Goal: Task Accomplishment & Management: Use online tool/utility

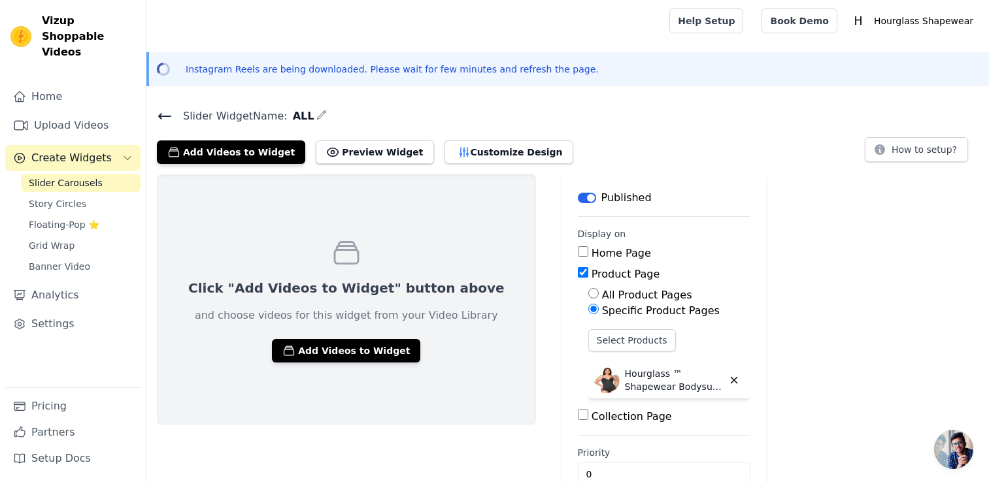
scroll to position [29, 0]
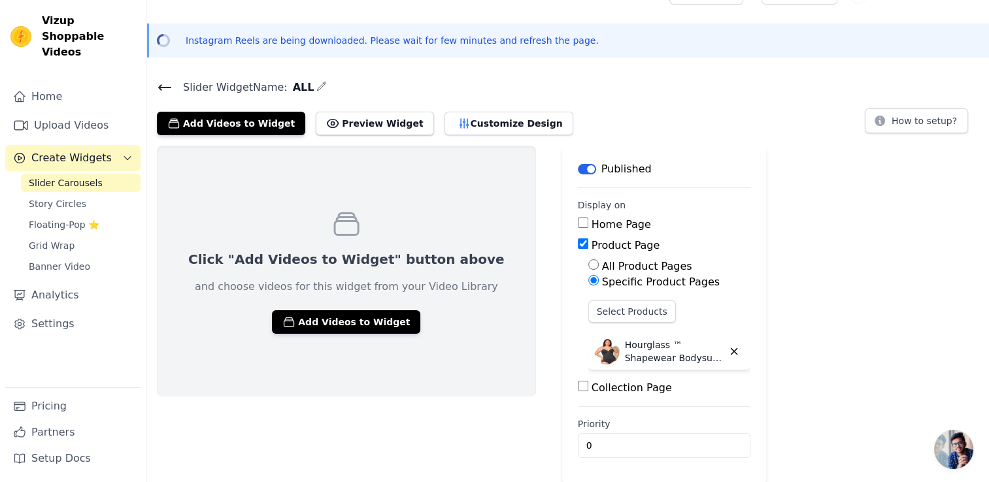
click at [172, 82] on icon at bounding box center [165, 88] width 16 height 16
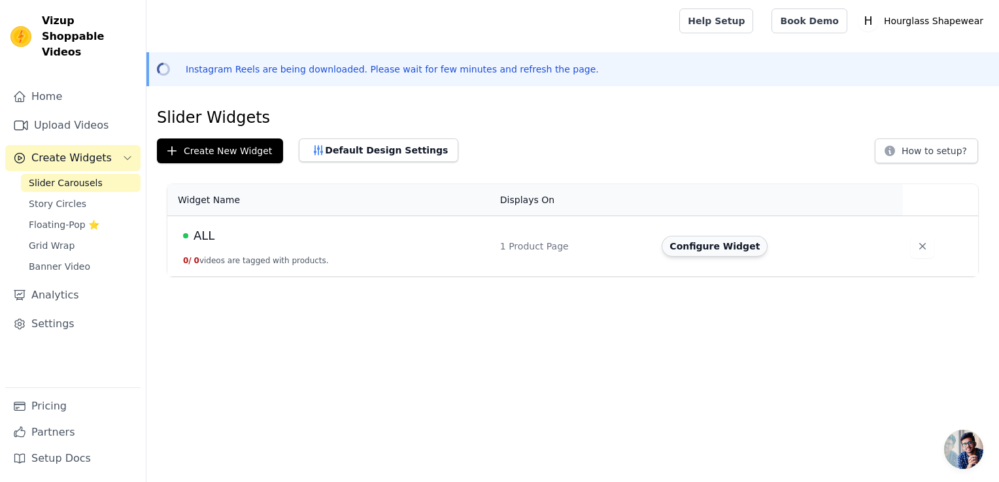
click at [685, 252] on button "Configure Widget" at bounding box center [715, 246] width 106 height 21
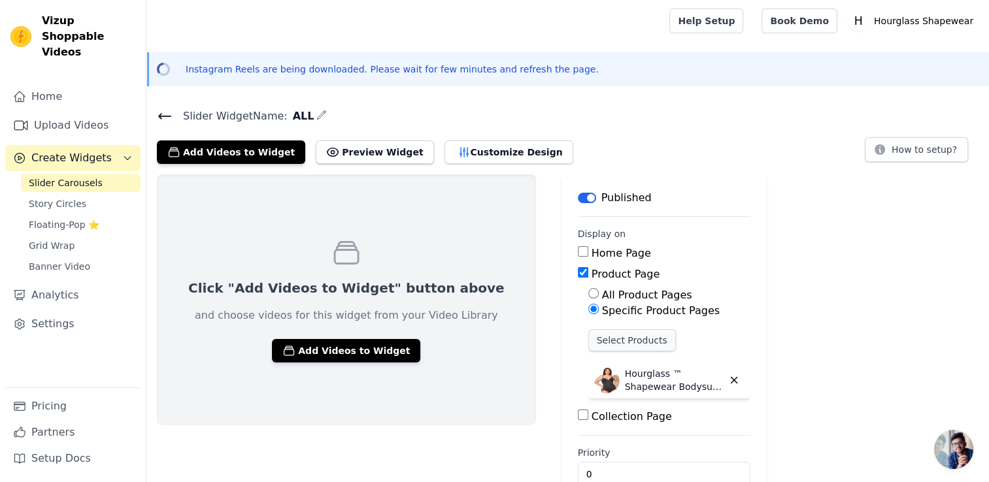
scroll to position [29, 0]
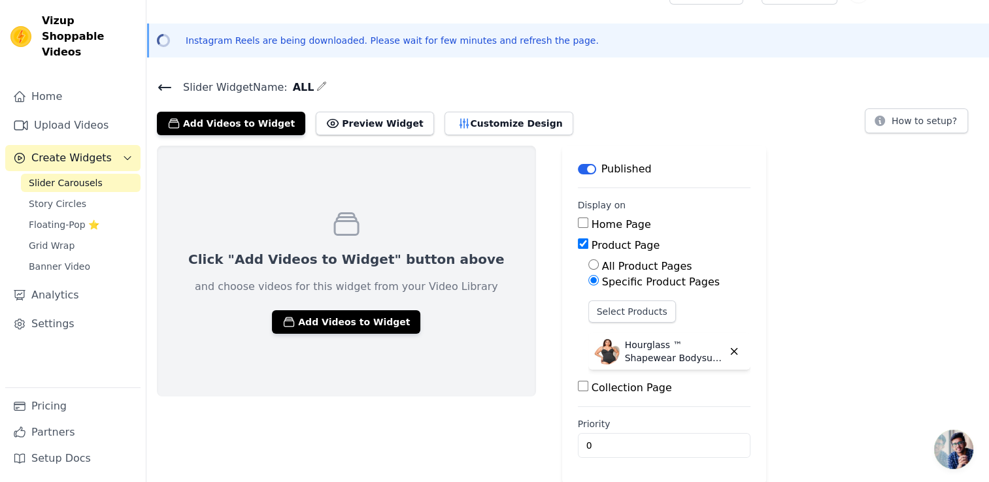
click at [316, 86] on icon "button" at bounding box center [321, 86] width 10 height 10
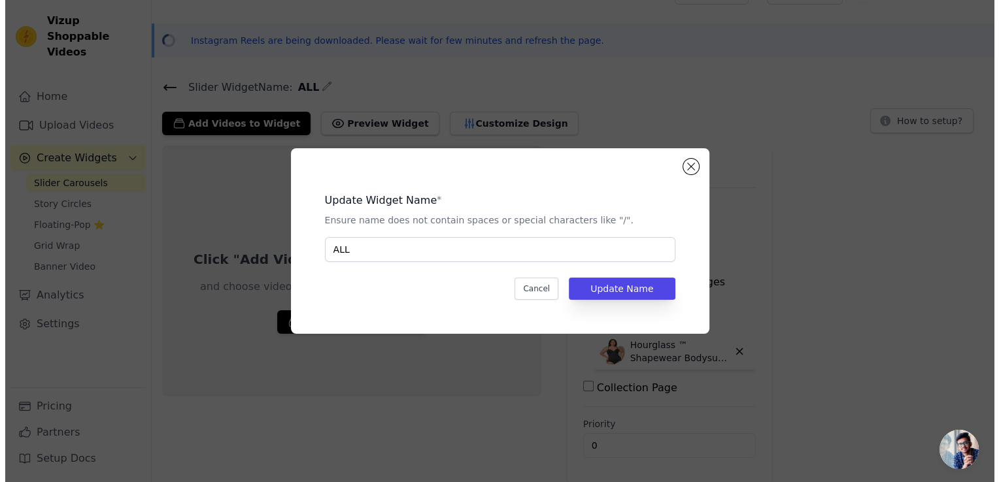
scroll to position [0, 0]
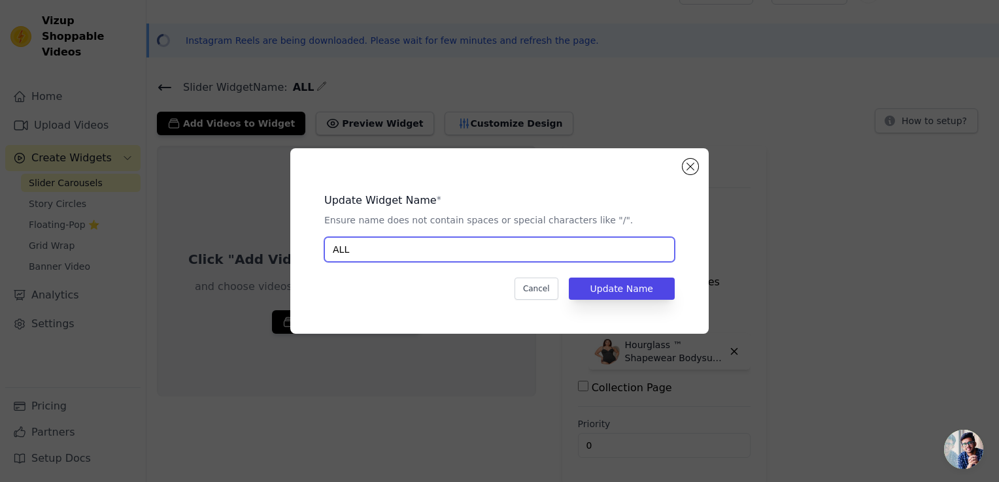
click at [445, 252] on input "ALL" at bounding box center [499, 249] width 350 height 25
click at [447, 252] on input "ALL" at bounding box center [499, 249] width 350 height 25
type input "h"
type input "hero"
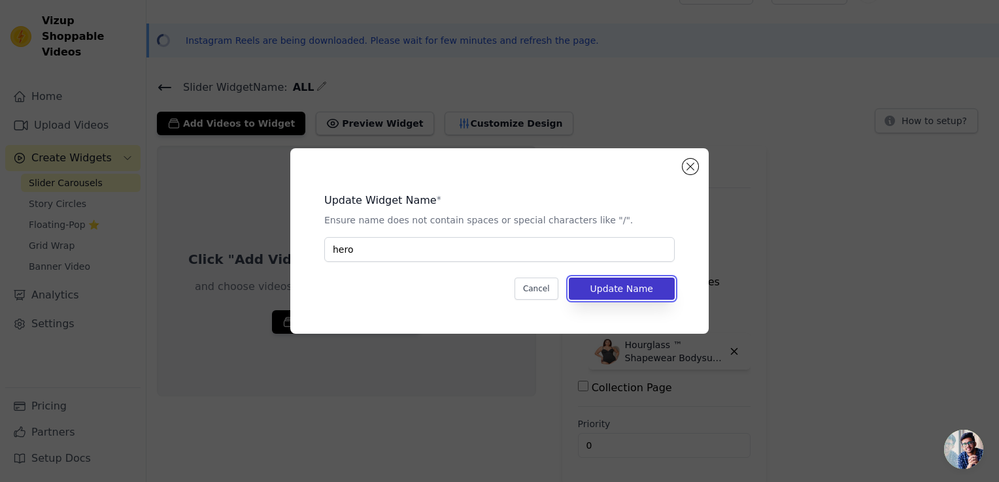
click at [639, 278] on button "Update Name" at bounding box center [622, 289] width 106 height 22
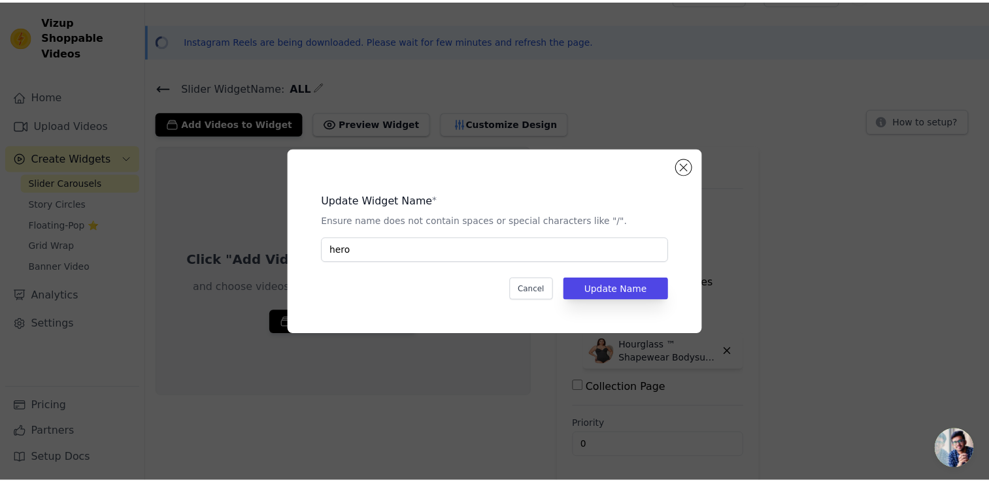
scroll to position [29, 0]
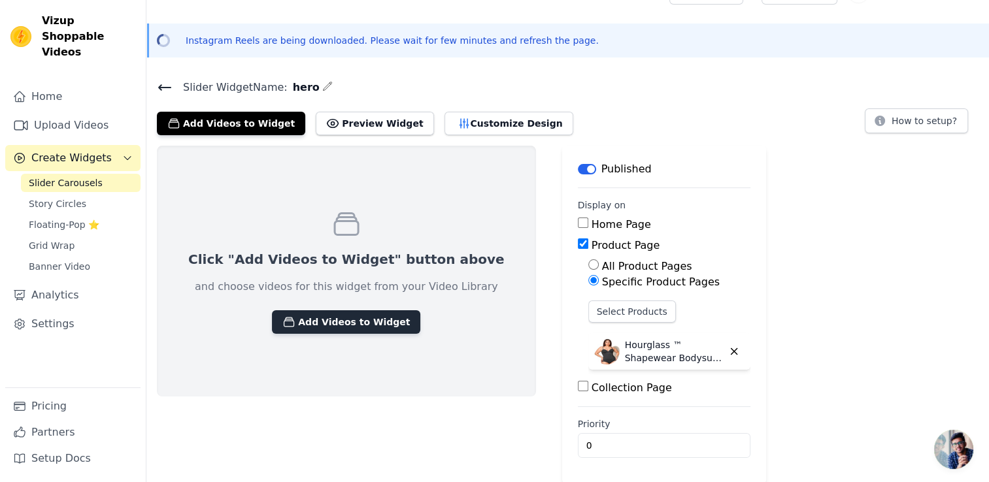
click at [350, 318] on button "Add Videos to Widget" at bounding box center [346, 323] width 148 height 24
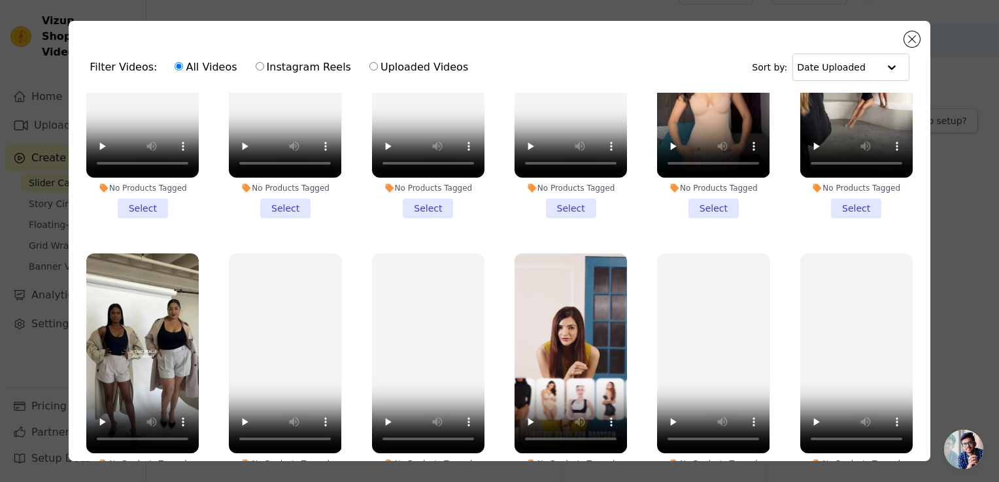
scroll to position [131, 0]
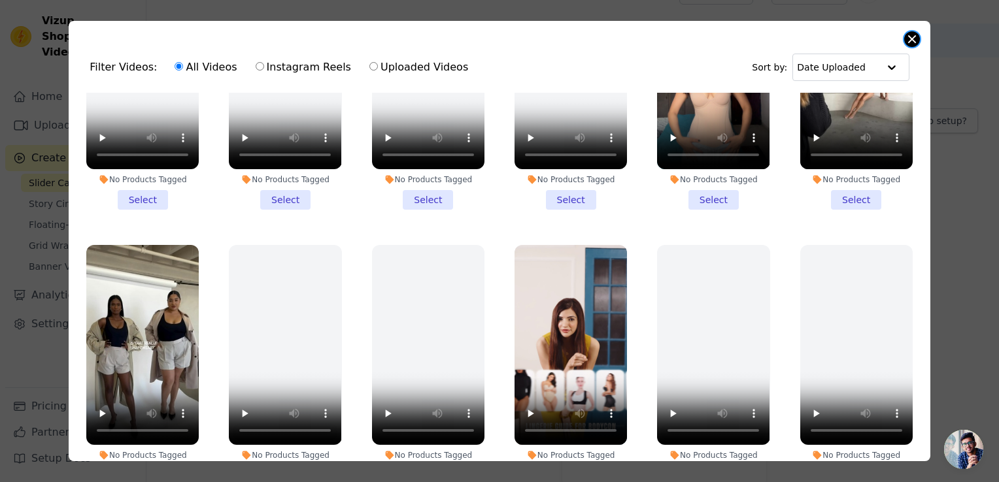
click at [913, 41] on button "Close modal" at bounding box center [912, 39] width 16 height 16
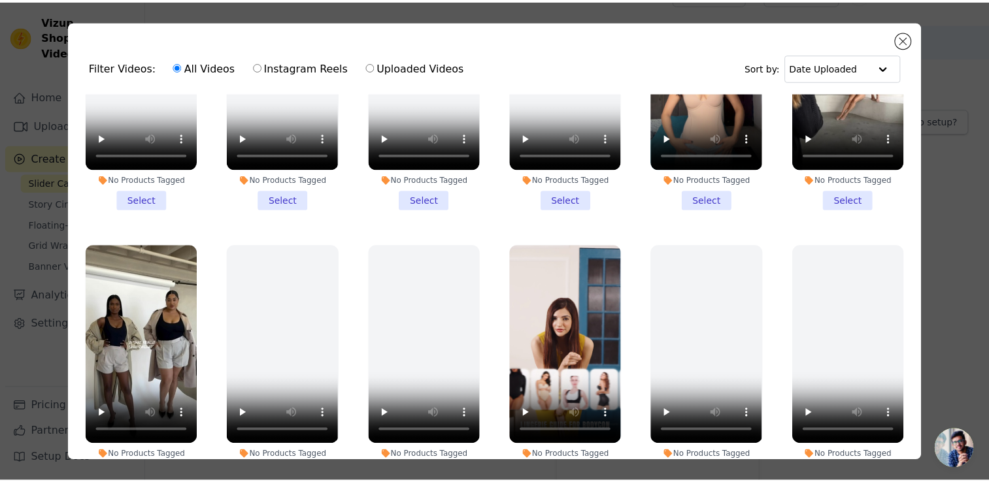
scroll to position [29, 0]
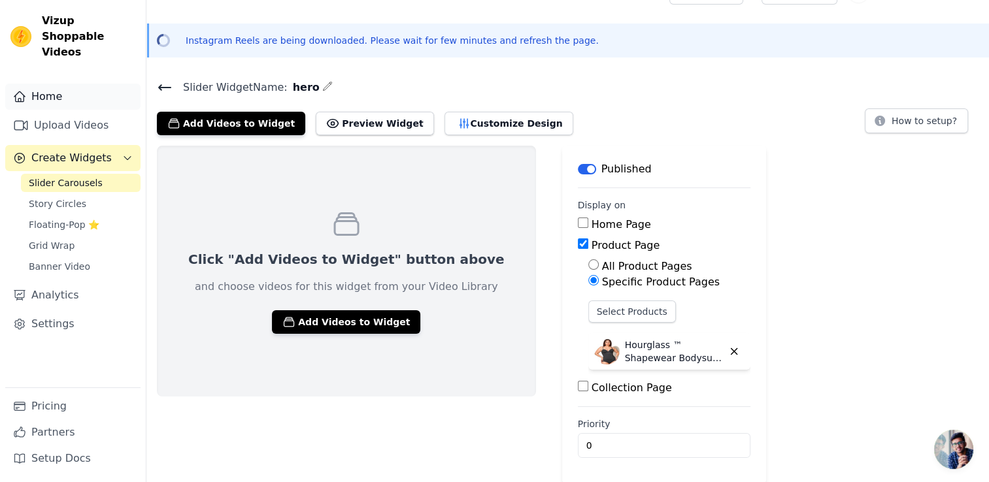
click at [72, 84] on link "Home" at bounding box center [72, 97] width 135 height 26
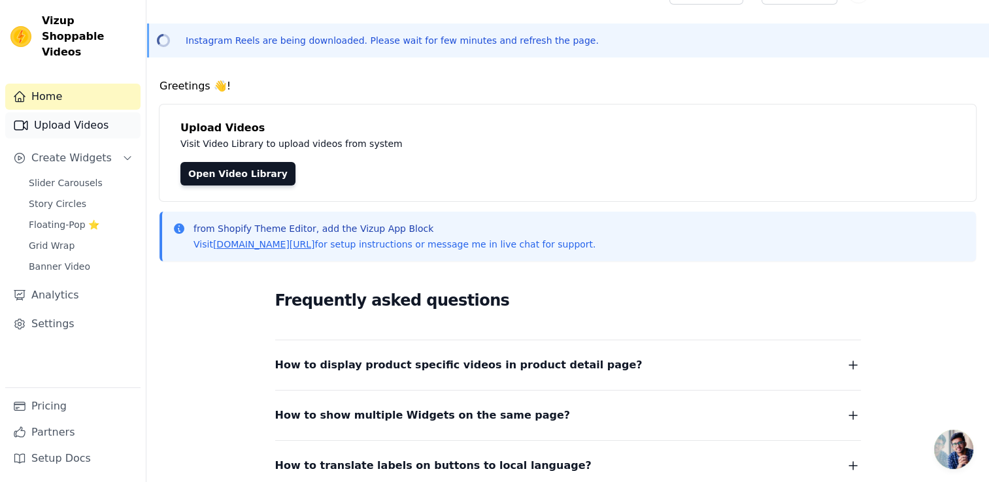
click at [99, 115] on link "Upload Videos" at bounding box center [72, 125] width 135 height 26
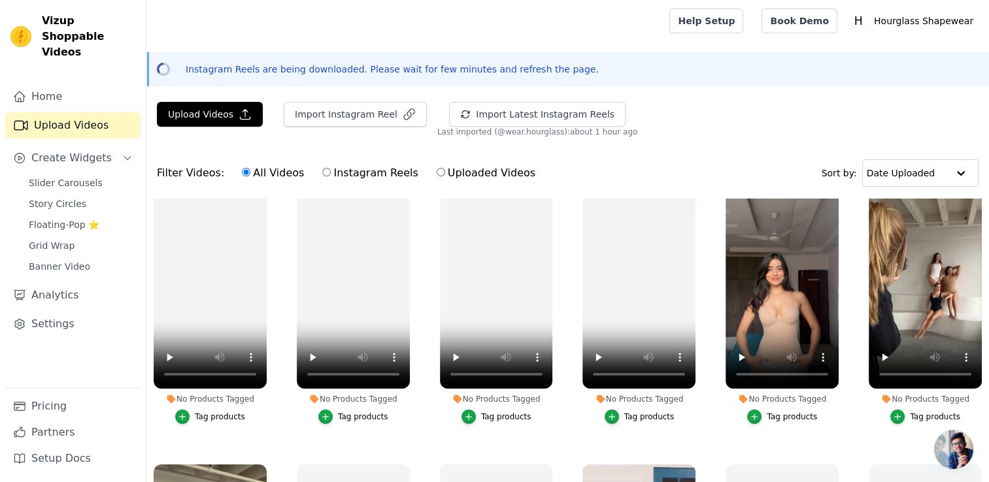
scroll to position [65, 0]
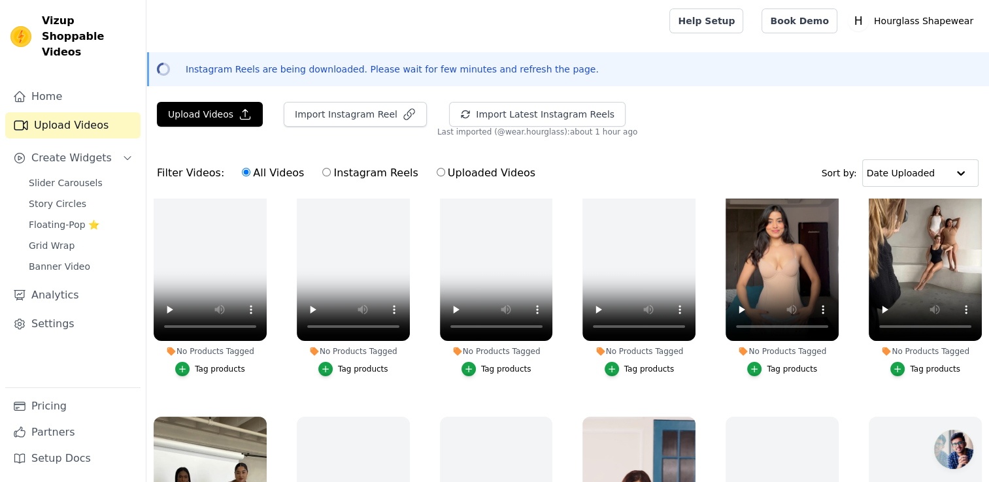
click at [777, 370] on div "Tag products" at bounding box center [792, 369] width 50 height 10
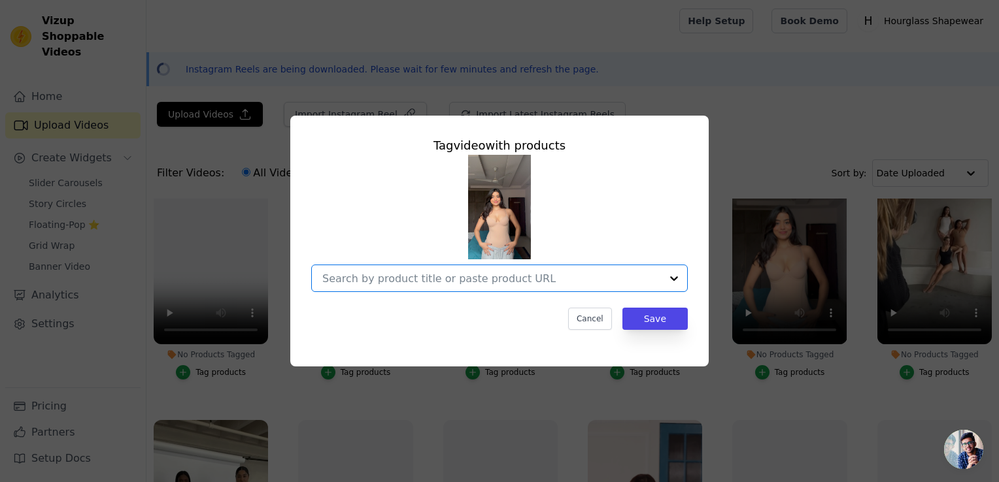
click at [546, 282] on input "No Products Tagged Tag video with products Option undefined, selected. Select i…" at bounding box center [491, 279] width 339 height 12
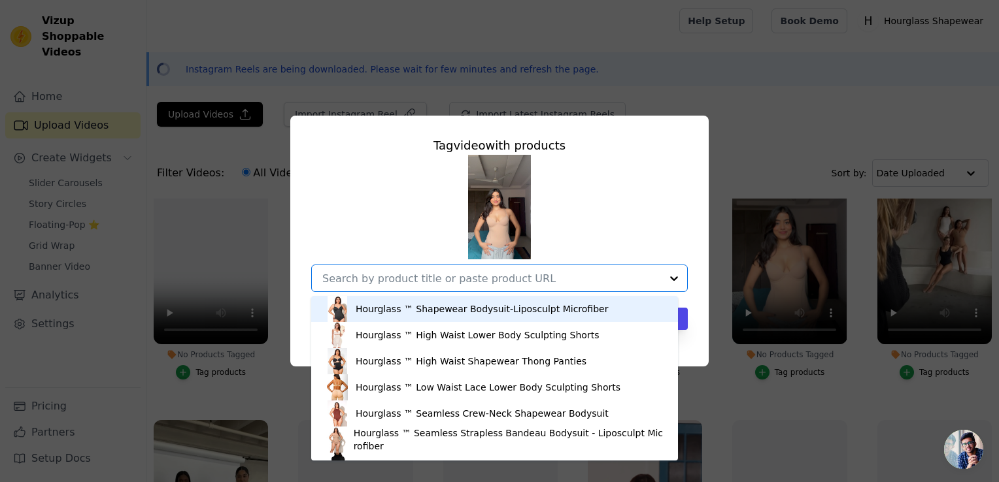
click at [503, 303] on div "Hourglass ™ Shapewear Bodysuit-Liposculpt Microfiber" at bounding box center [482, 309] width 252 height 13
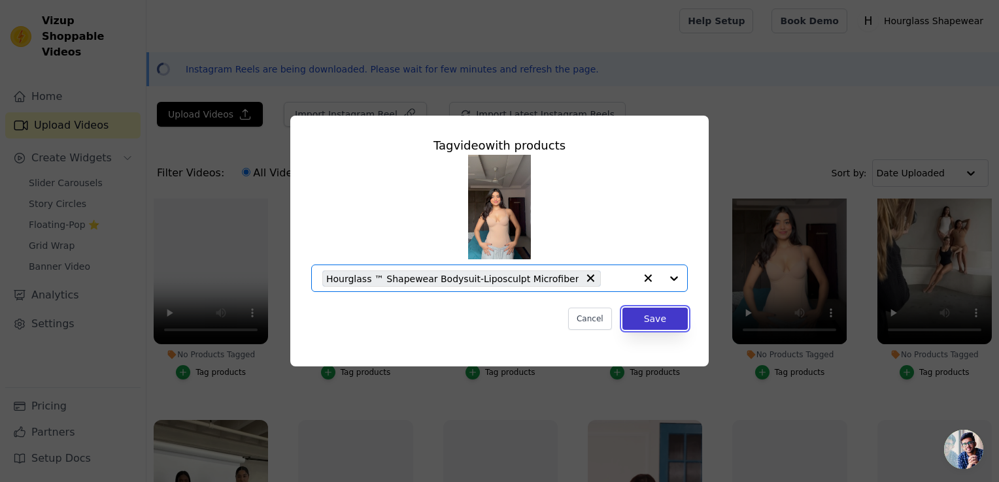
click at [657, 324] on button "Save" at bounding box center [654, 319] width 65 height 22
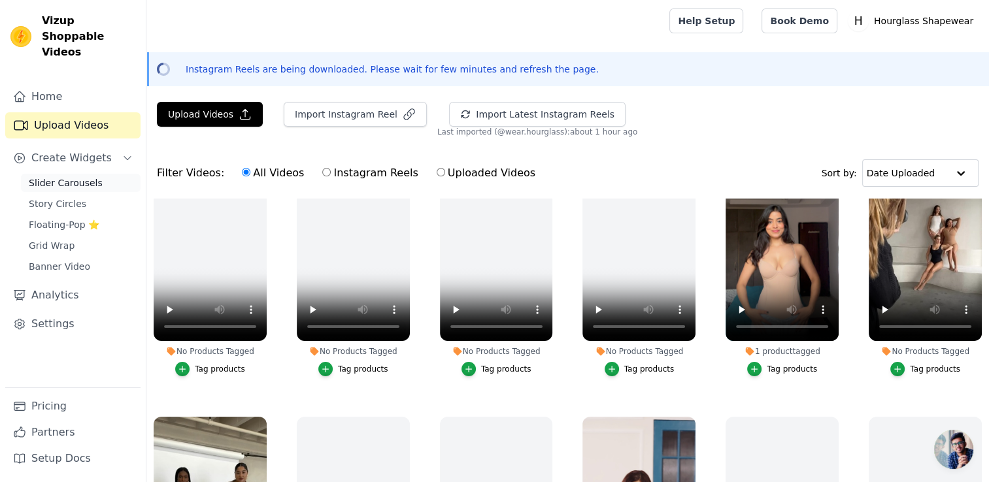
click at [69, 176] on link "Slider Carousels" at bounding box center [81, 183] width 120 height 18
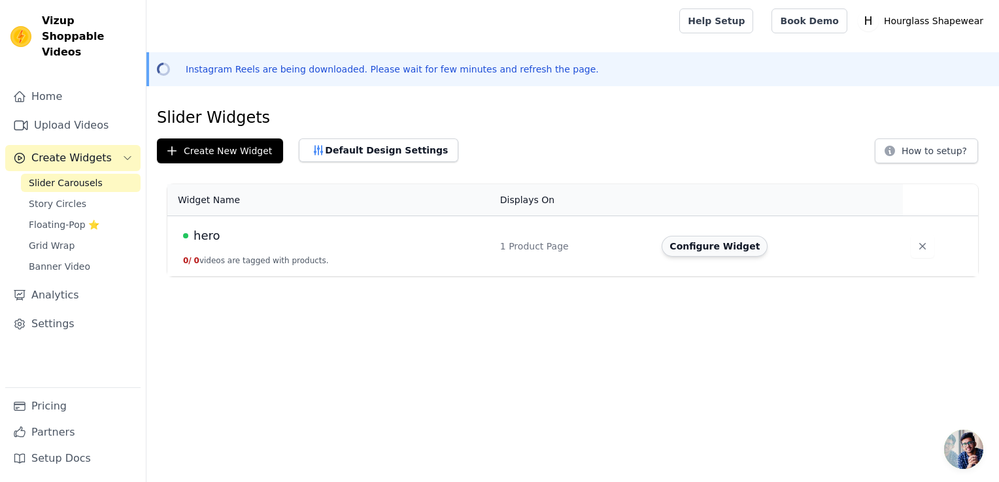
click at [690, 242] on button "Configure Widget" at bounding box center [715, 246] width 106 height 21
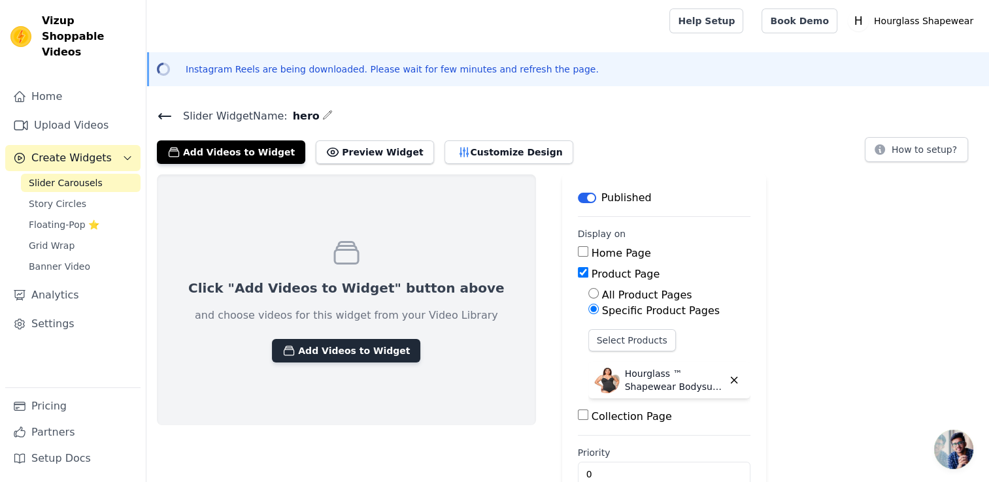
click at [340, 358] on button "Add Videos to Widget" at bounding box center [346, 351] width 148 height 24
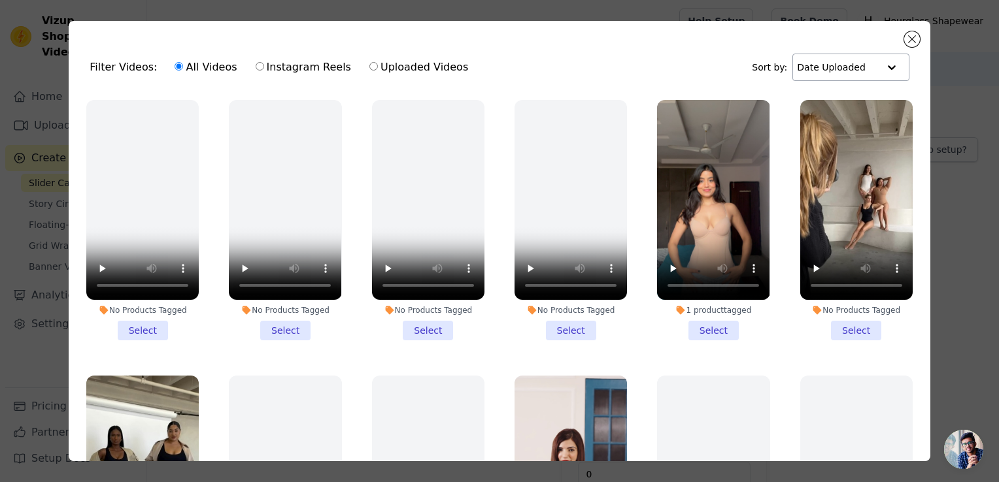
click at [837, 64] on input "text" at bounding box center [837, 67] width 81 height 26
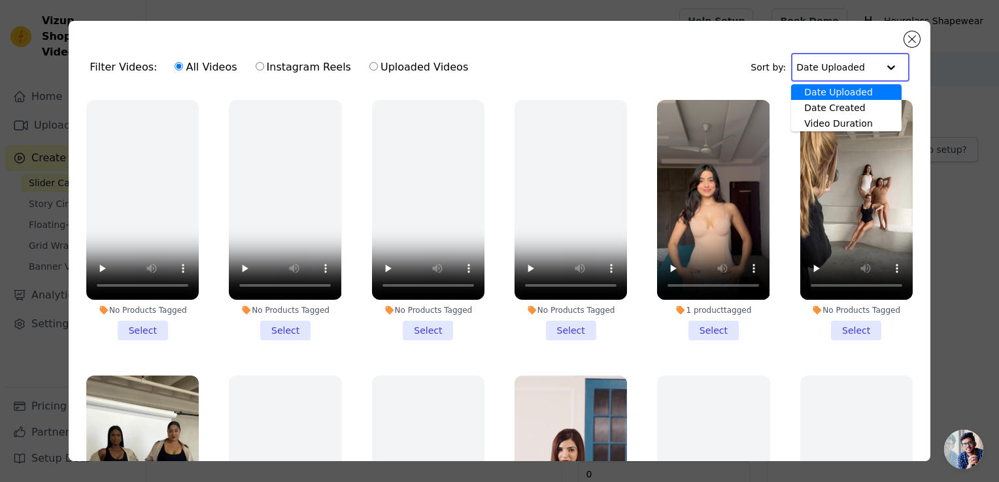
click at [837, 64] on input "text" at bounding box center [836, 67] width 81 height 26
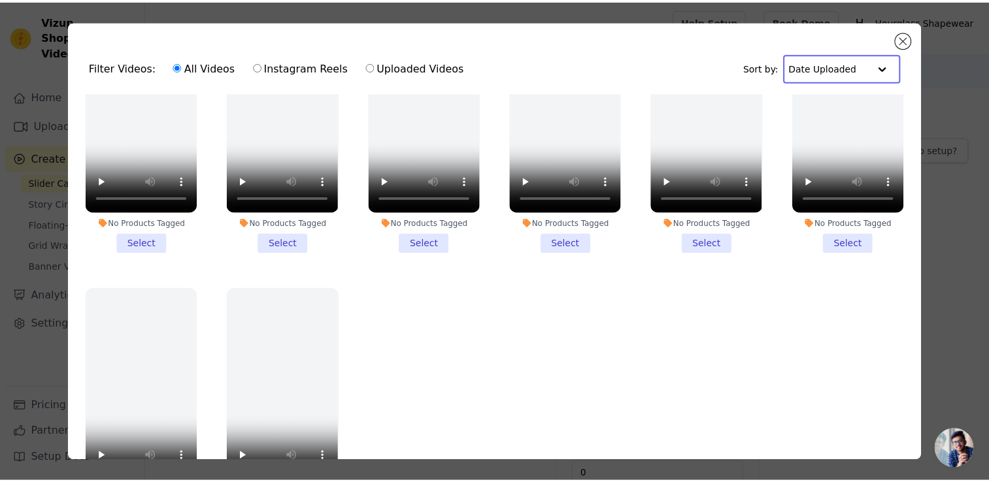
scroll to position [113, 0]
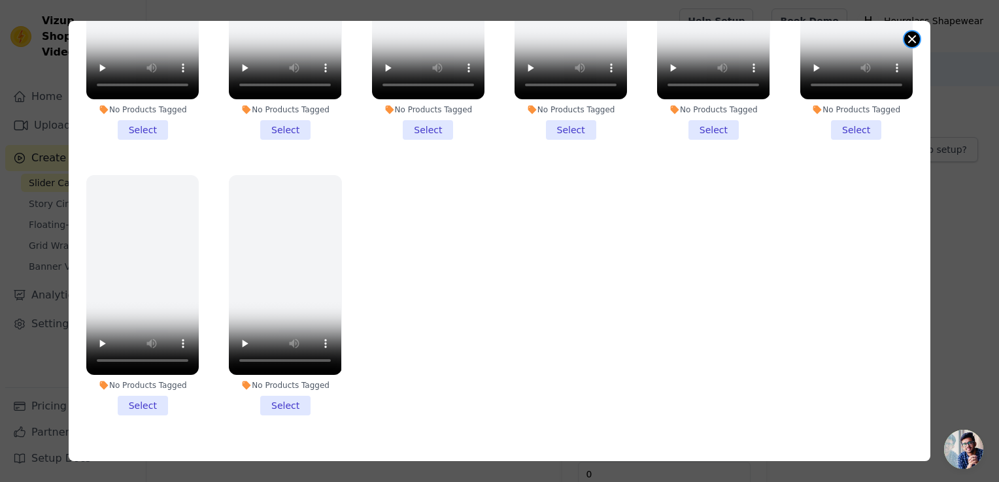
click at [918, 40] on button "Close modal" at bounding box center [912, 39] width 16 height 16
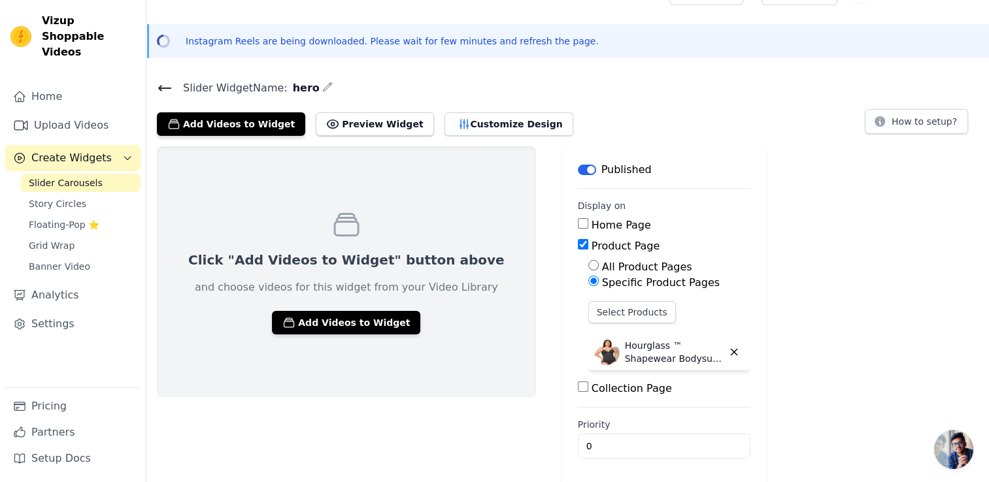
scroll to position [29, 0]
